Goal: Find specific page/section: Find specific page/section

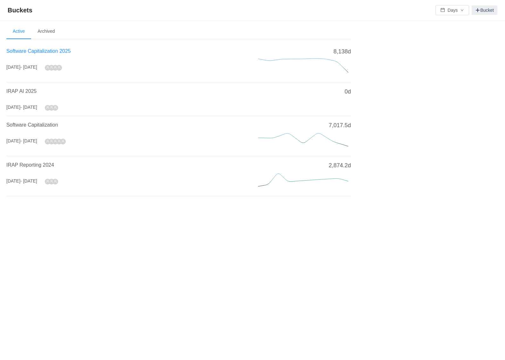
click at [39, 49] on span "Software Capitalization 2025" at bounding box center [38, 50] width 64 height 5
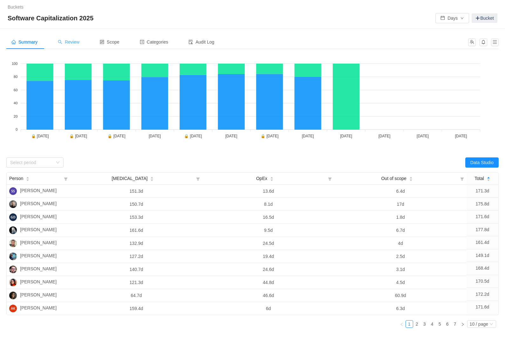
click at [77, 41] on span "Review" at bounding box center [69, 41] width 22 height 5
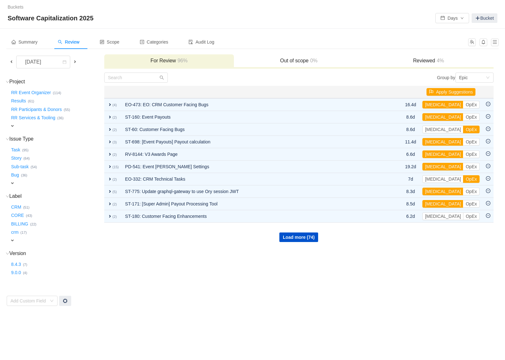
click at [12, 60] on span at bounding box center [11, 61] width 5 height 5
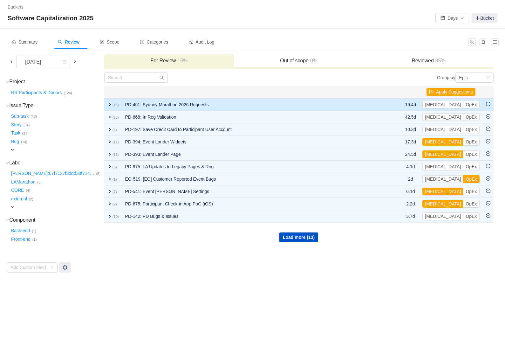
click at [197, 105] on td "PD-461: Sydney Marathon 2026 Requests" at bounding box center [254, 104] width 265 height 13
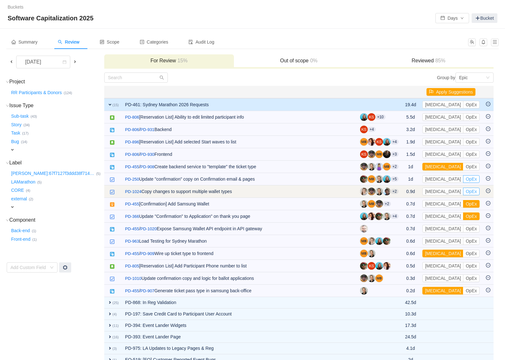
drag, startPoint x: 454, startPoint y: 177, endPoint x: 454, endPoint y: 188, distance: 10.2
click at [412, 176] on button "OpEx" at bounding box center [471, 179] width 16 height 8
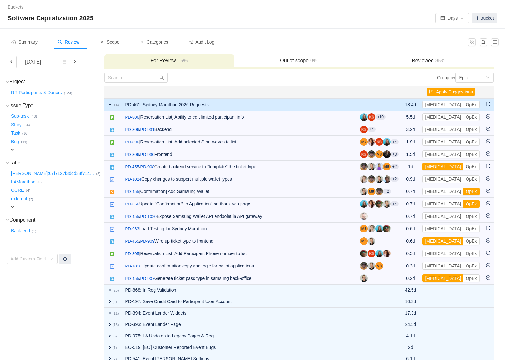
click at [225, 14] on div "Software Capitalization 2025 Days Bucket" at bounding box center [253, 18] width 490 height 10
